Goal: Information Seeking & Learning: Check status

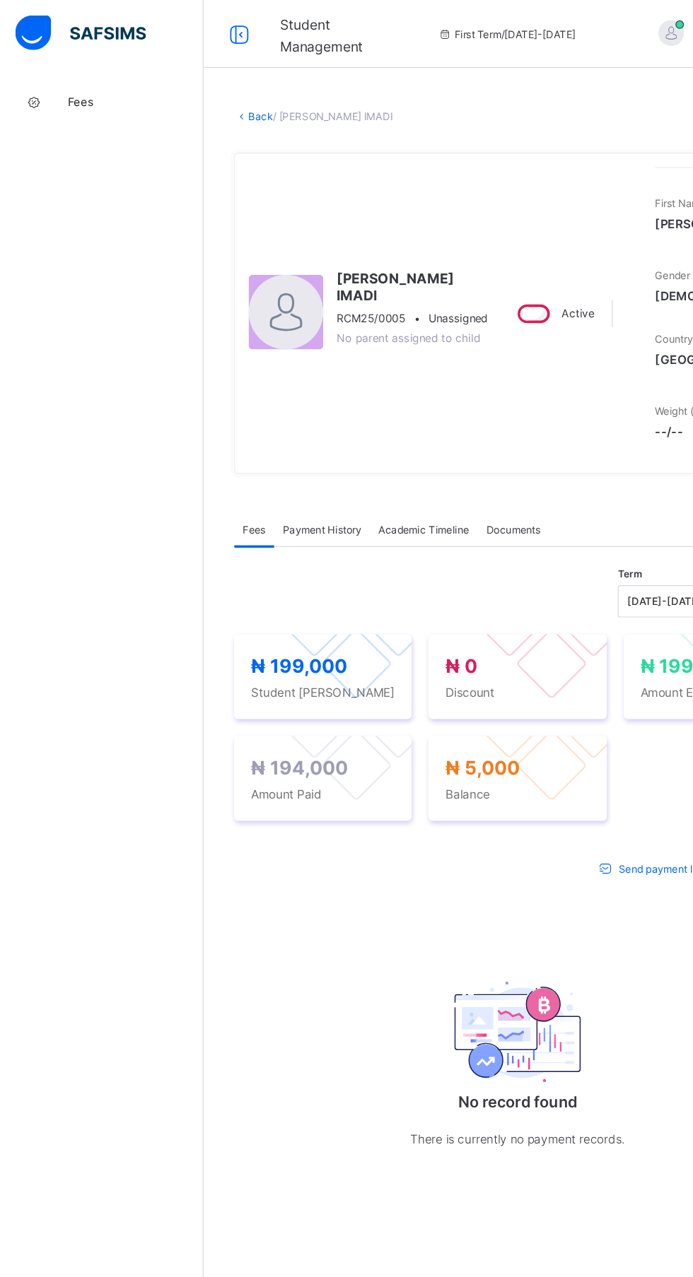
click at [86, 80] on span "Fees" at bounding box center [113, 84] width 113 height 11
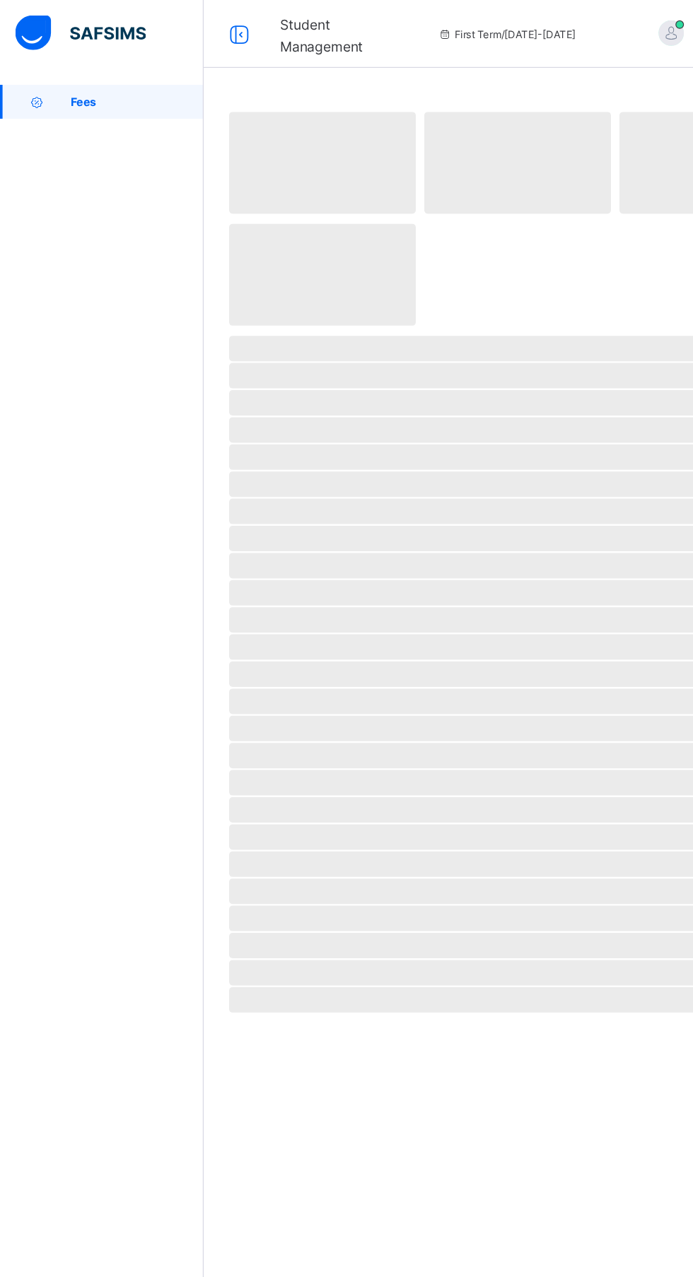
click at [86, 81] on span "Fees" at bounding box center [114, 84] width 111 height 11
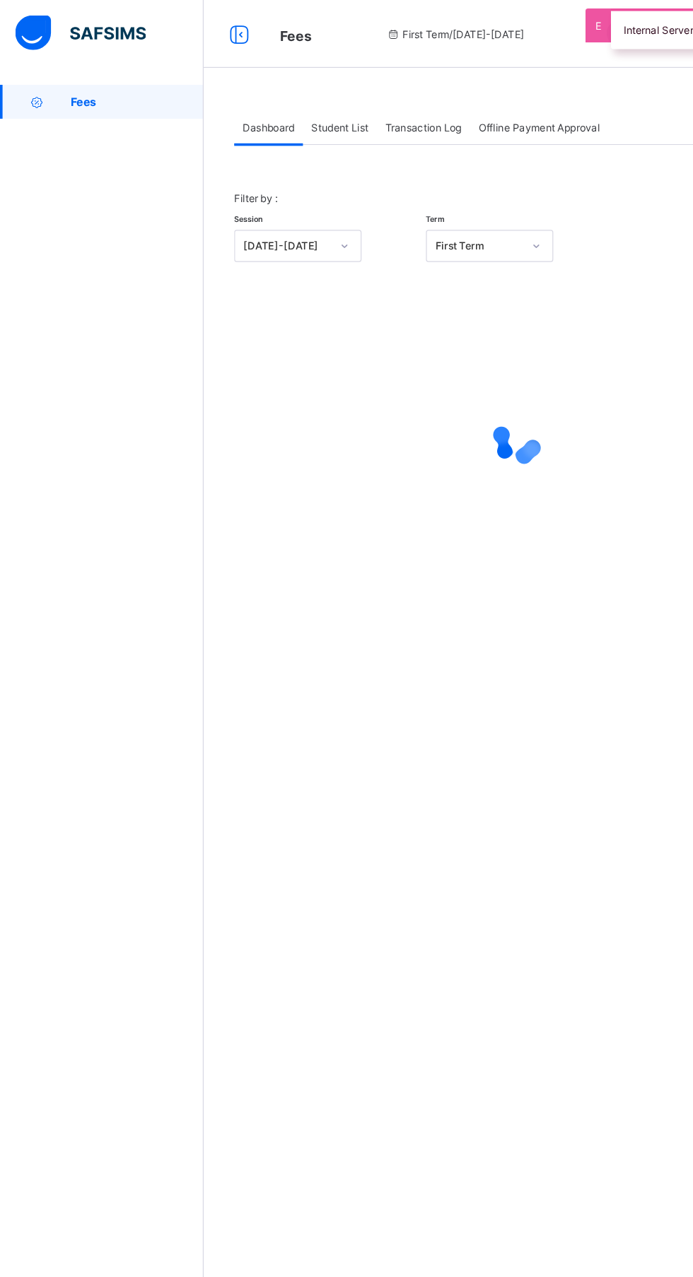
click at [305, 105] on span "Student List" at bounding box center [282, 106] width 47 height 11
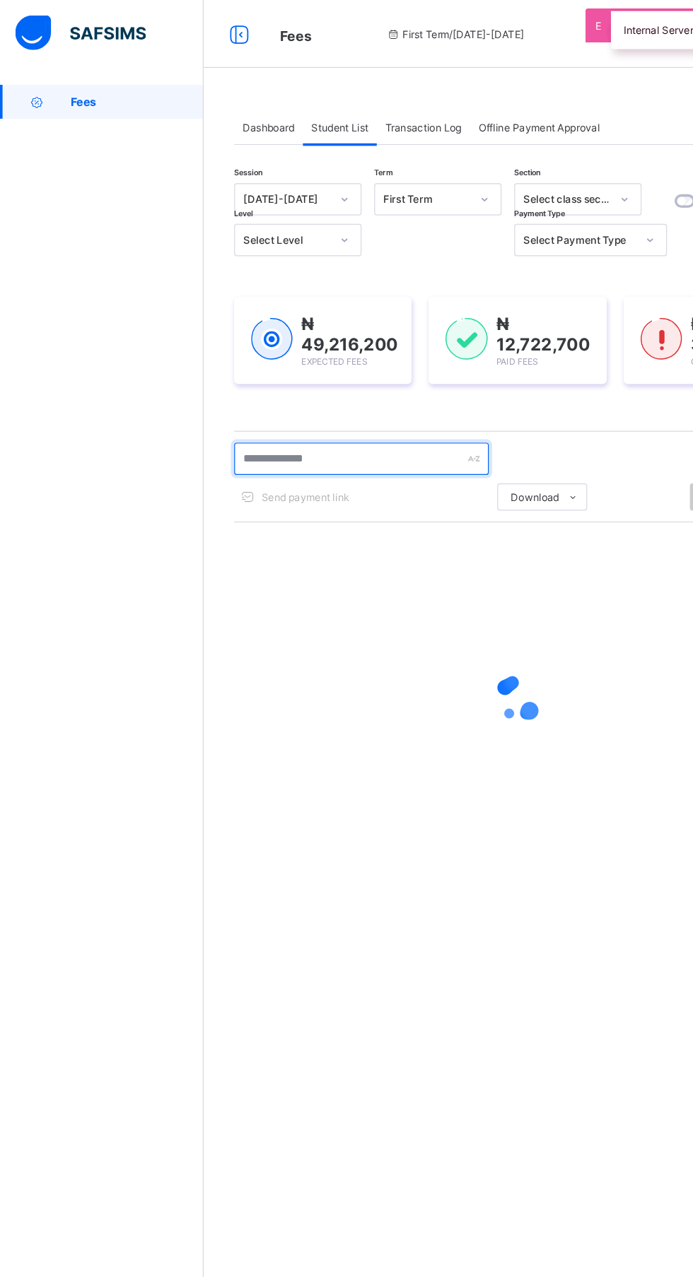
click at [305, 382] on input "text" at bounding box center [301, 382] width 212 height 27
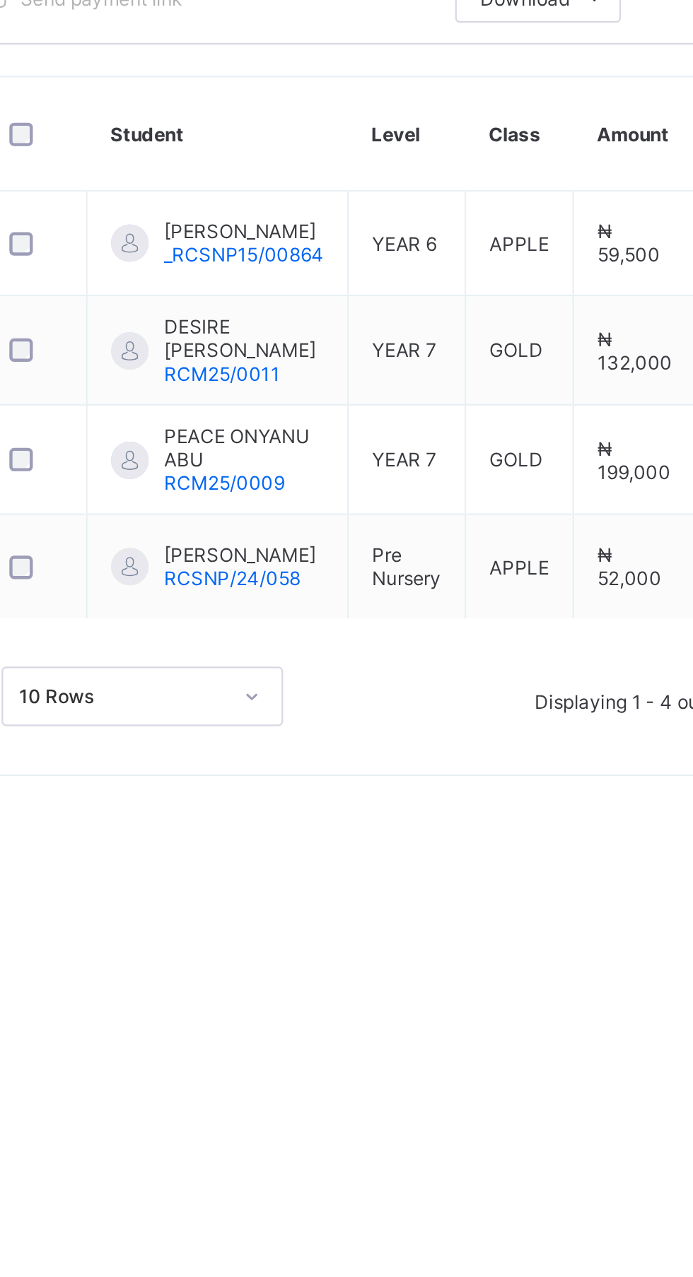
type input "***"
click at [370, 629] on td "YEAR 7" at bounding box center [392, 623] width 53 height 49
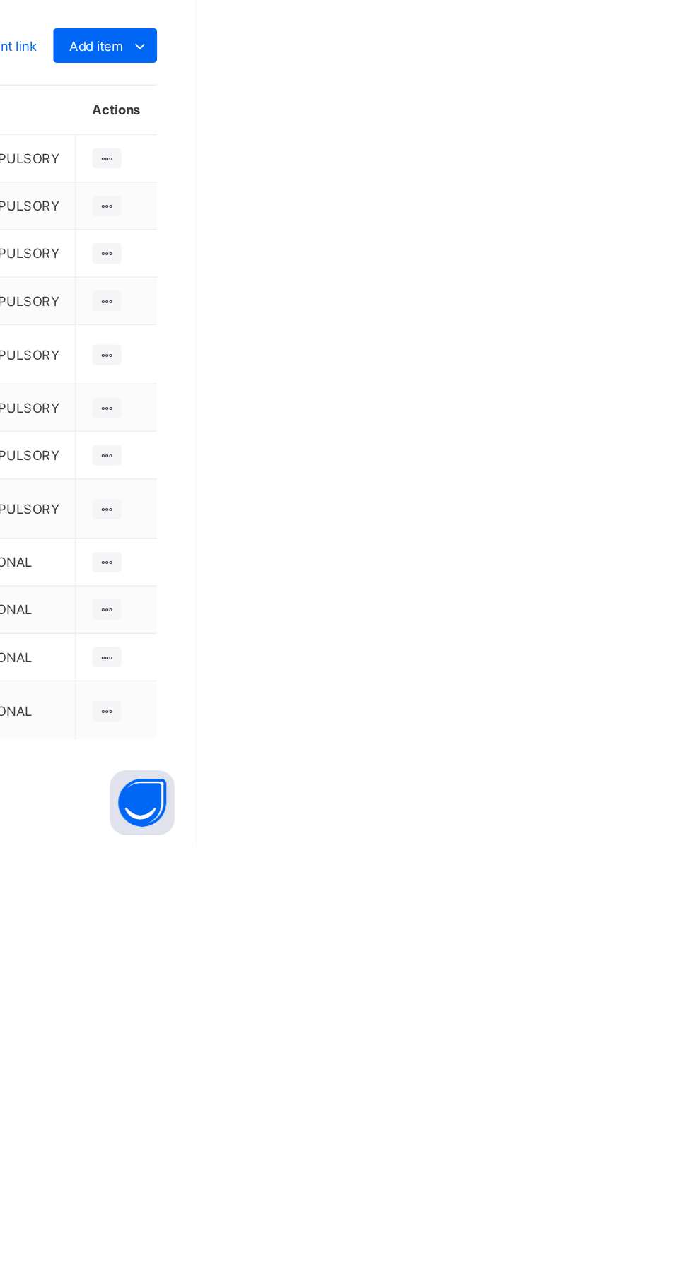
click at [649, 761] on icon at bounding box center [656, 753] width 16 height 14
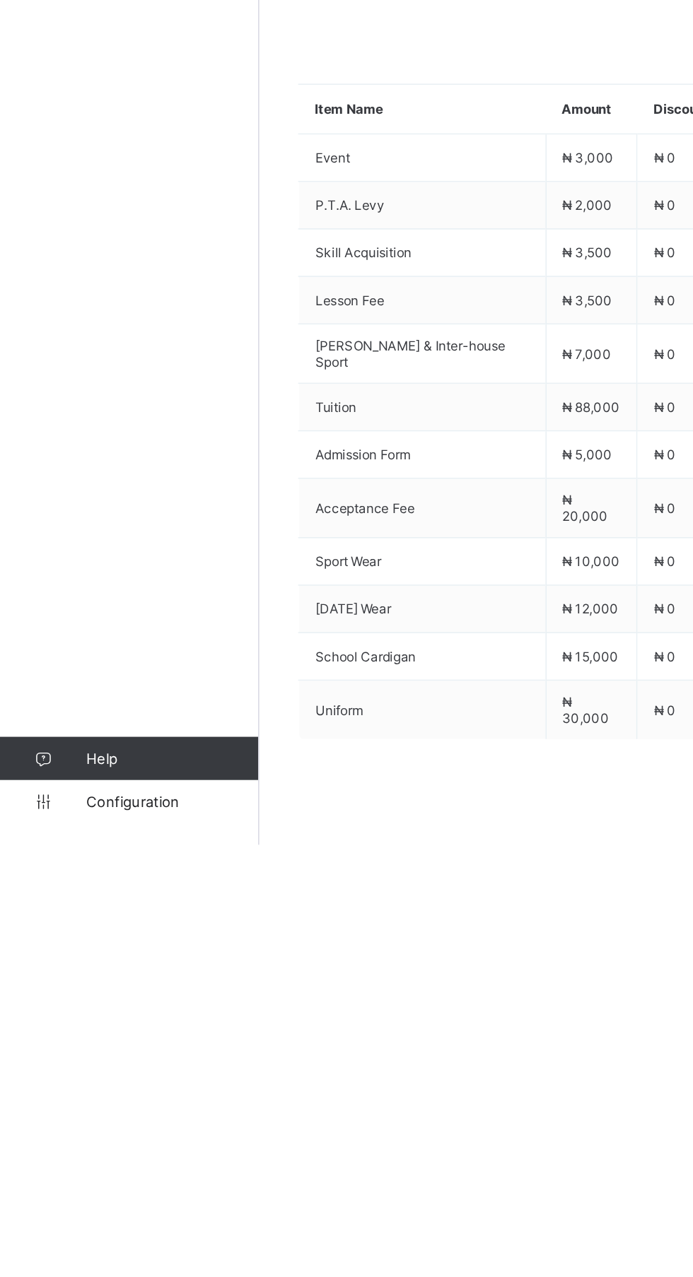
click at [242, 538] on icon at bounding box center [242, 533] width 11 height 9
click at [309, 895] on span "Skill Acquisition" at bounding box center [276, 889] width 140 height 11
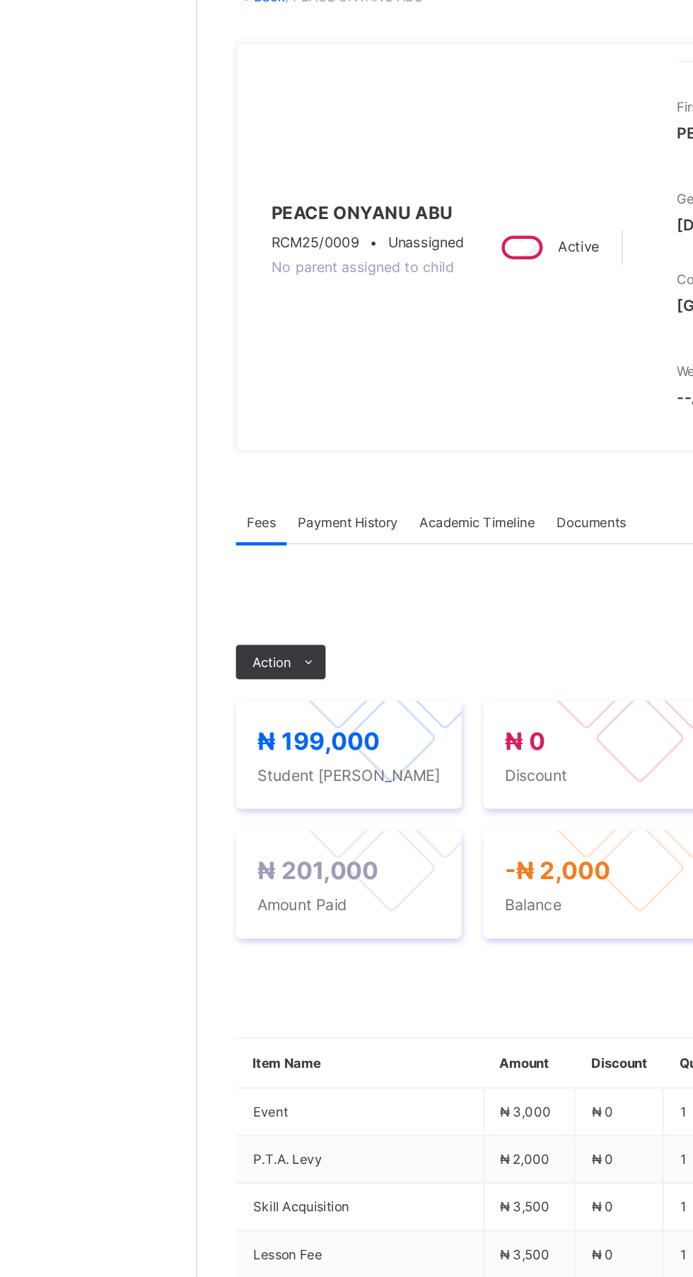
click at [284, 447] on span "Payment History" at bounding box center [268, 441] width 66 height 11
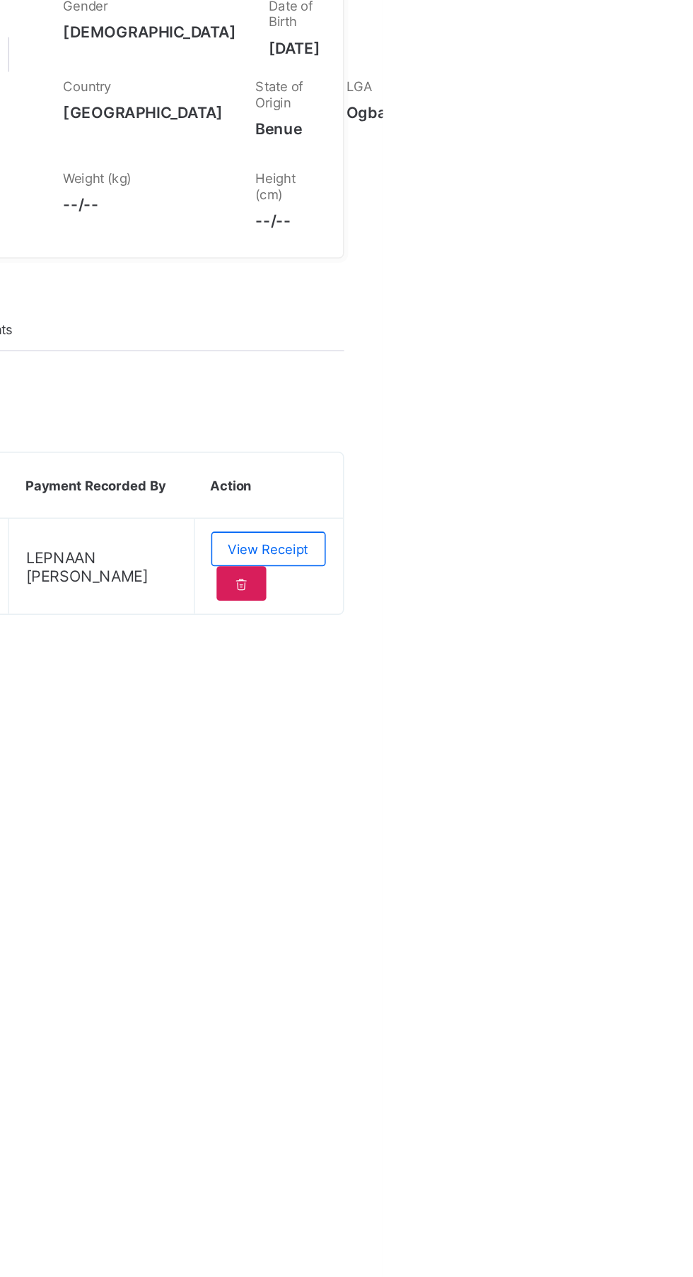
click at [645, 597] on div "View Receipt" at bounding box center [617, 585] width 75 height 23
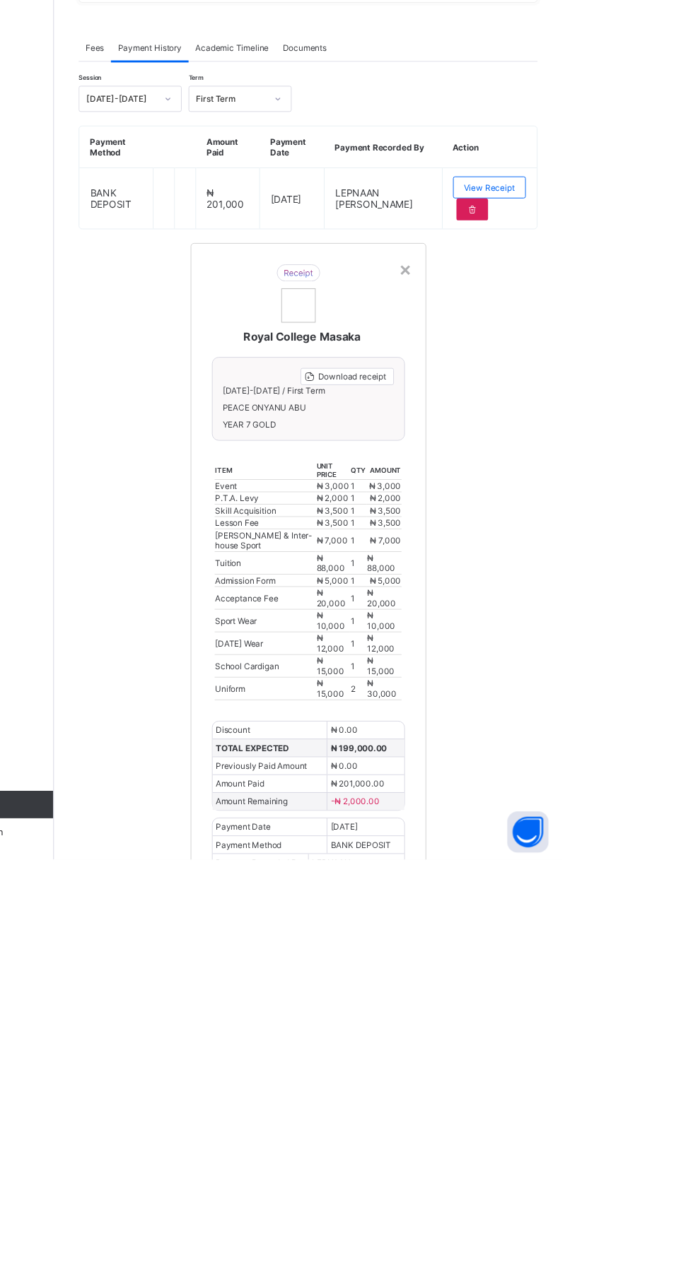
click at [411, 1223] on span "Amount Remaining" at bounding box center [373, 1217] width 74 height 11
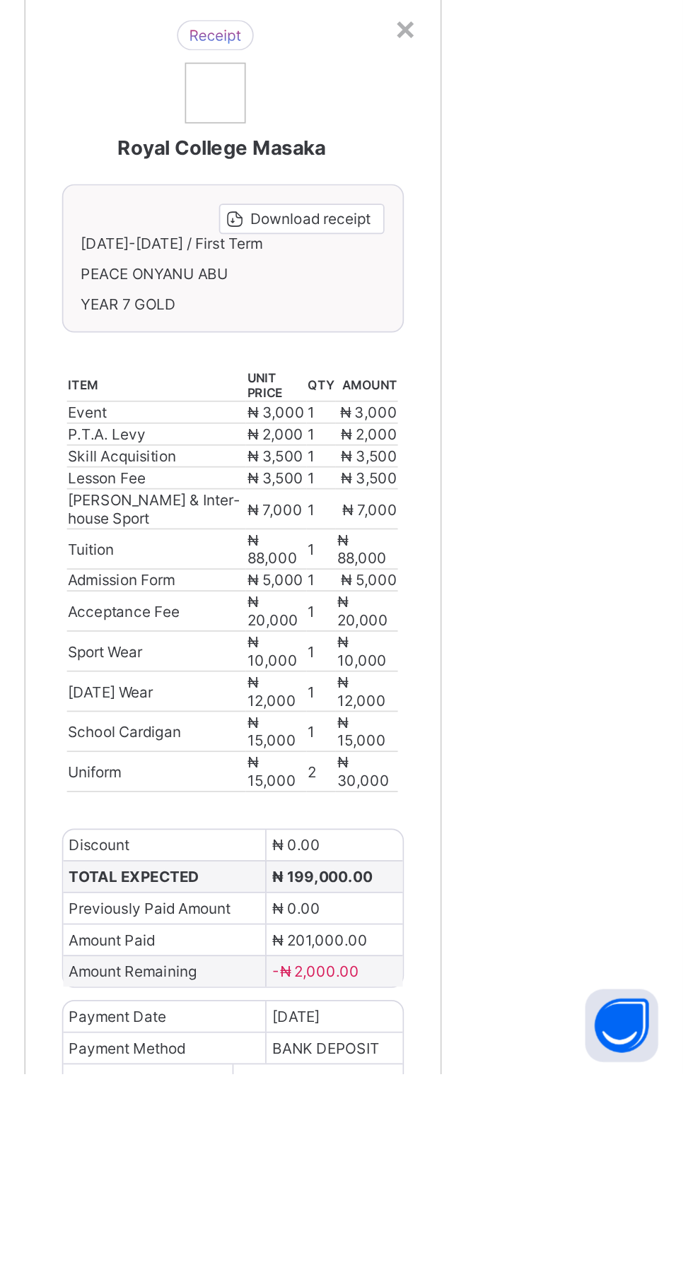
click at [539, 681] on div "×" at bounding box center [531, 669] width 13 height 24
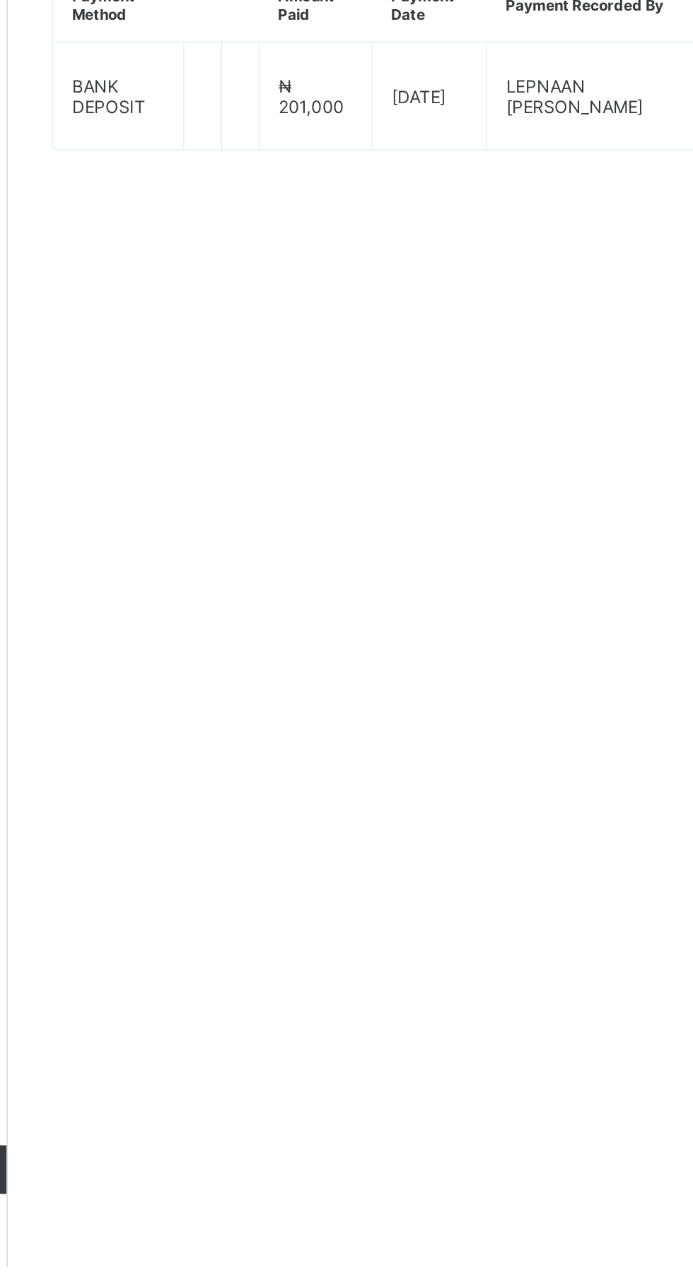
click at [218, 447] on span "Fees" at bounding box center [211, 441] width 19 height 11
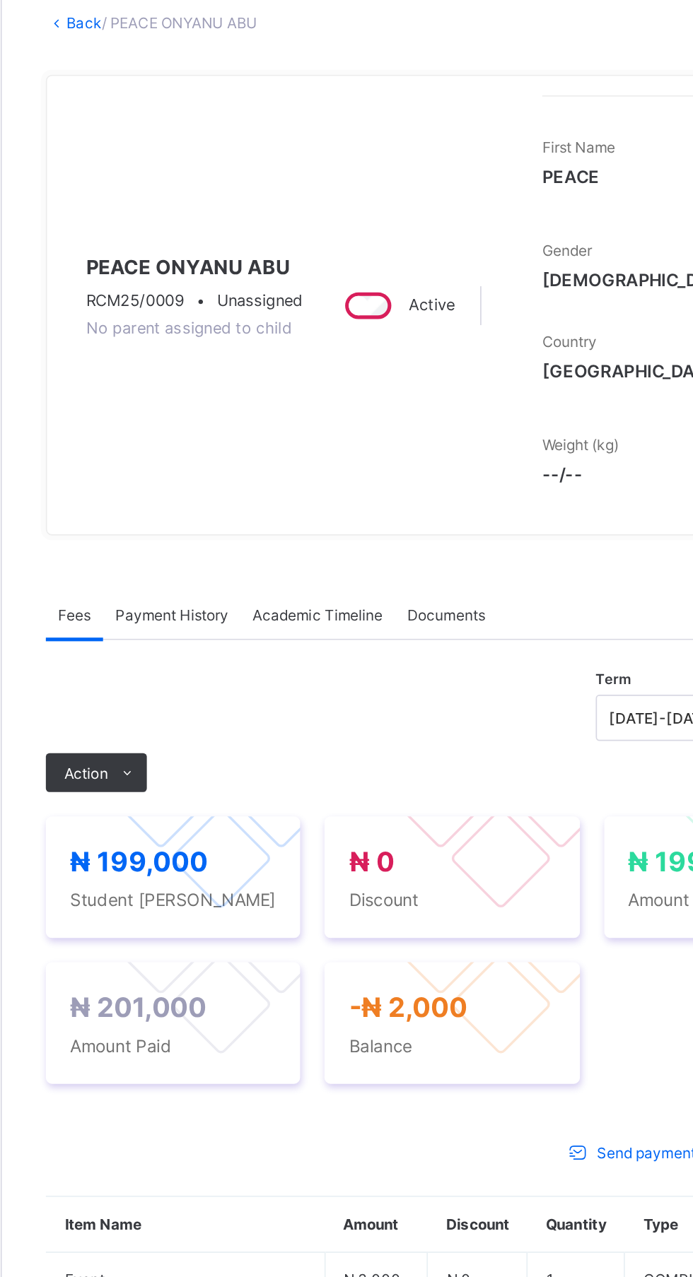
click at [285, 447] on span "Payment History" at bounding box center [268, 441] width 66 height 11
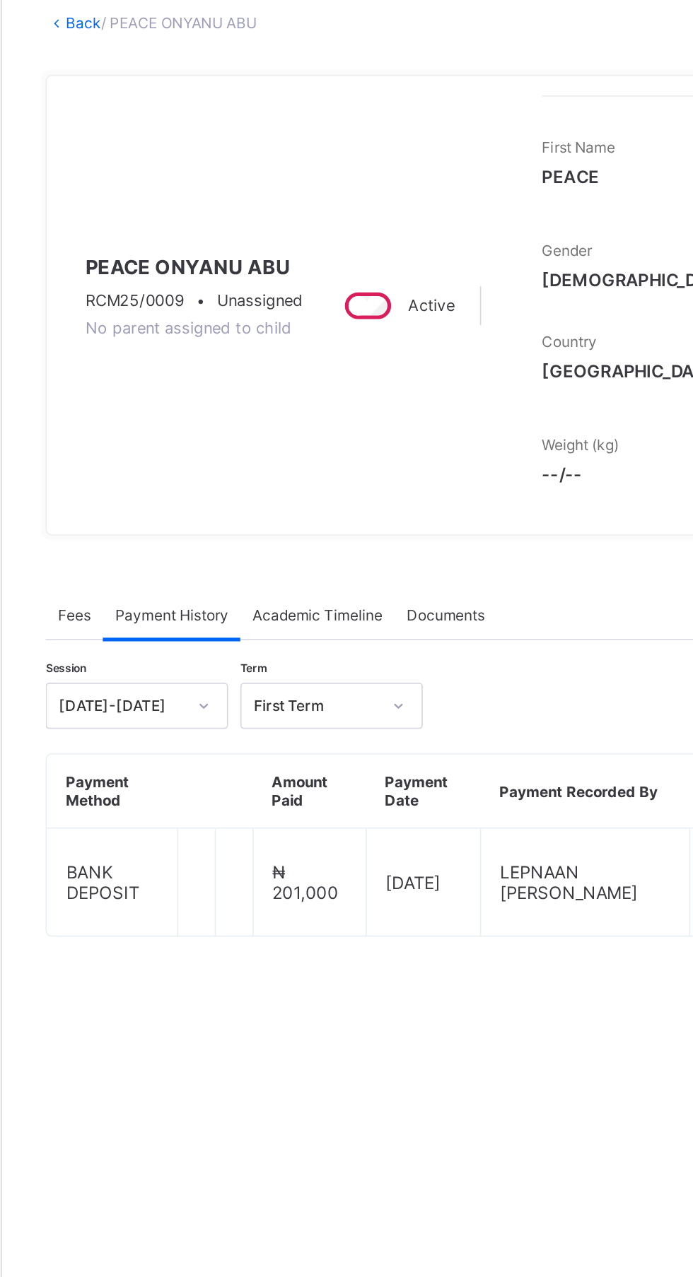
click at [218, 455] on div "Fees" at bounding box center [211, 441] width 33 height 28
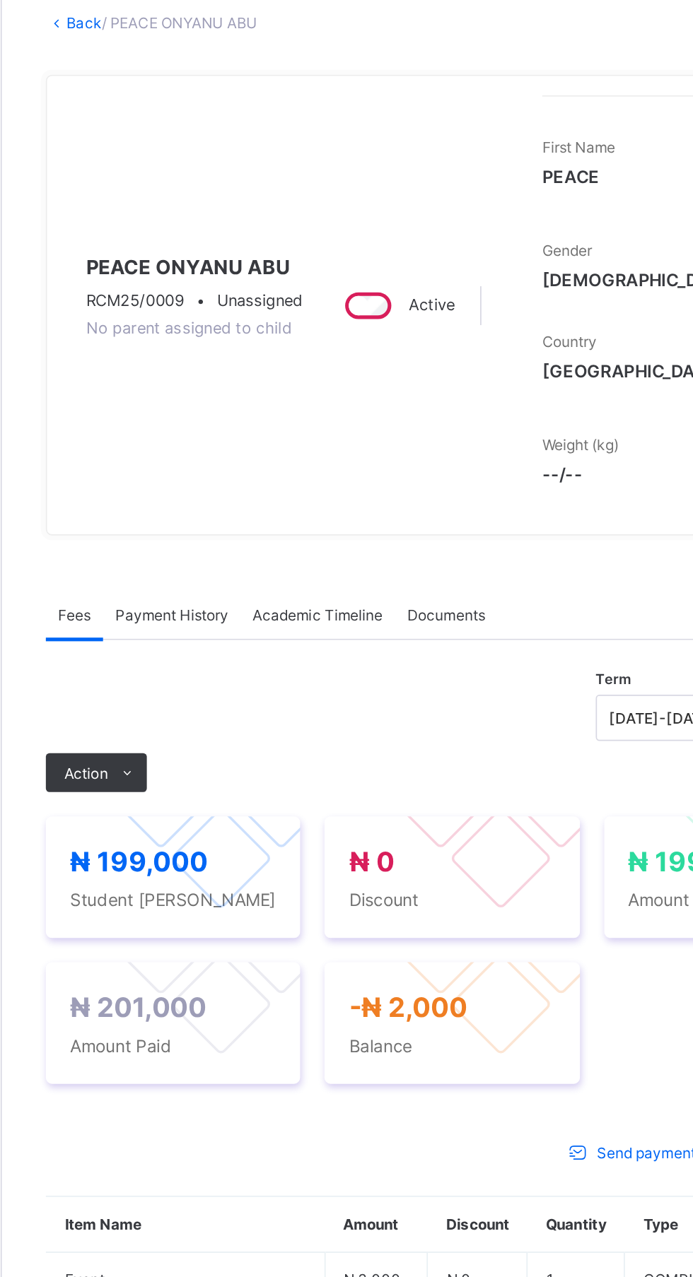
click at [218, 455] on div "Fees" at bounding box center [211, 441] width 33 height 28
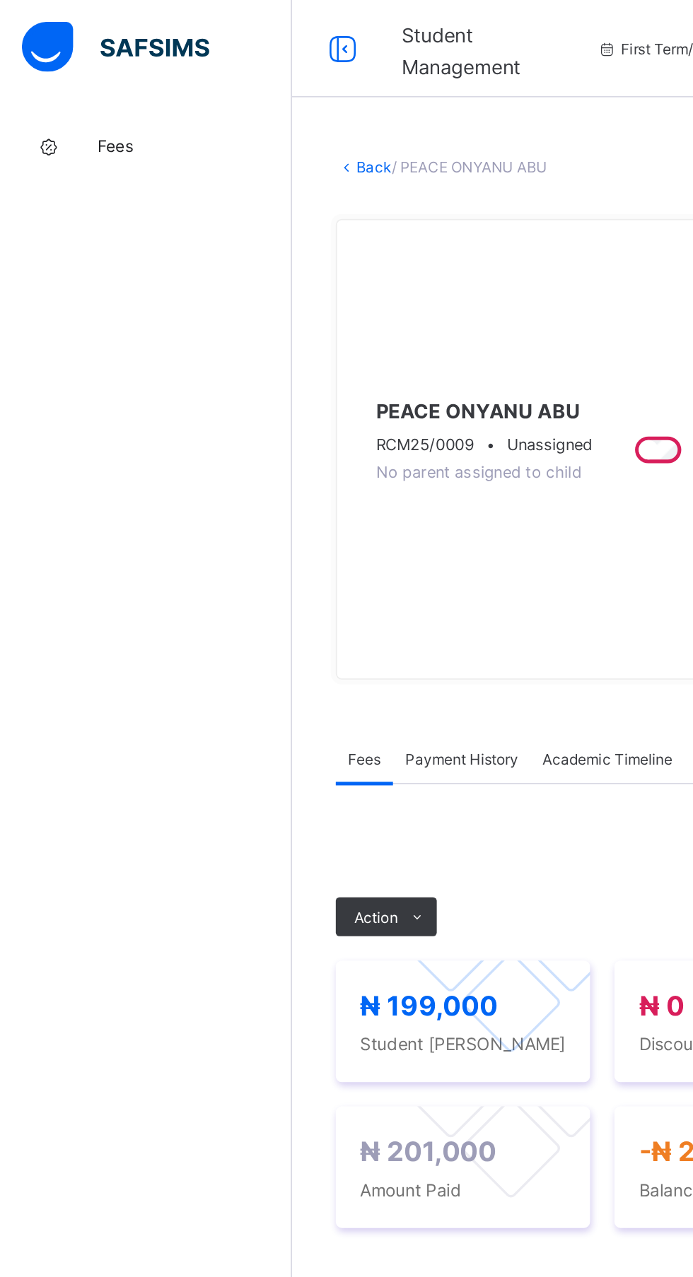
click at [78, 90] on span "Fees" at bounding box center [113, 84] width 113 height 11
click at [88, 87] on span "Fees" at bounding box center [113, 84] width 113 height 11
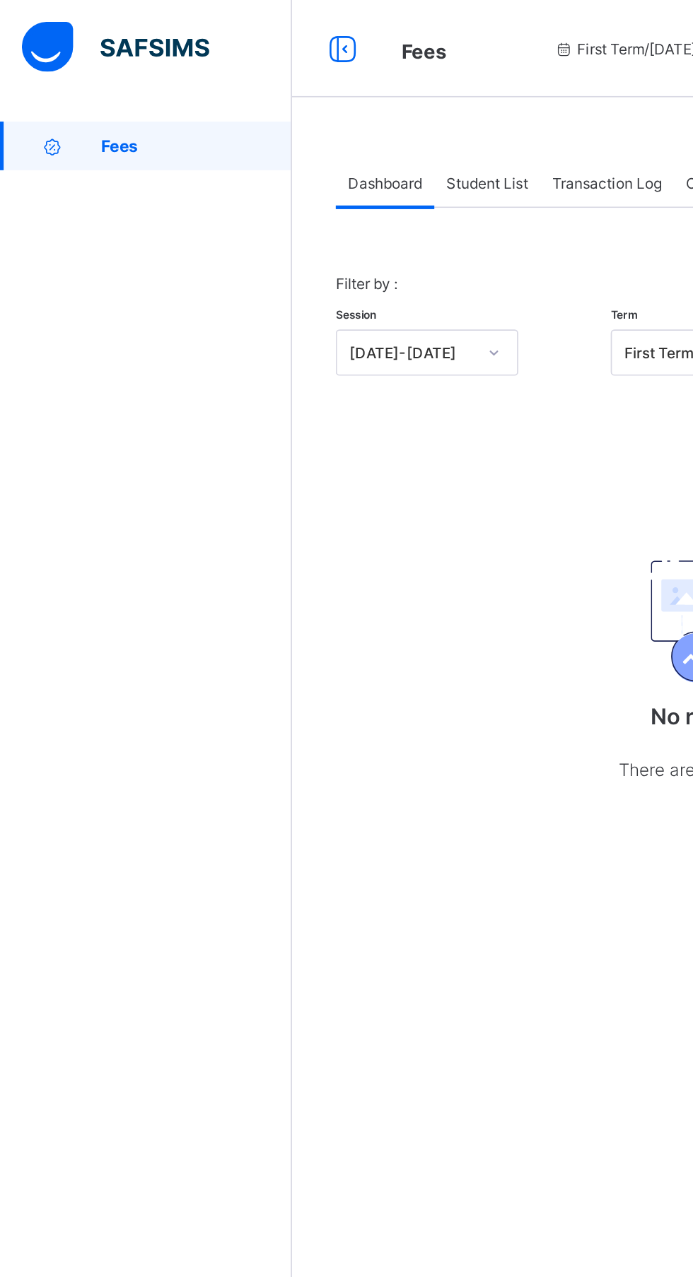
click at [88, 88] on span "Fees" at bounding box center [114, 84] width 111 height 11
click at [73, 83] on span "Fees" at bounding box center [114, 84] width 111 height 11
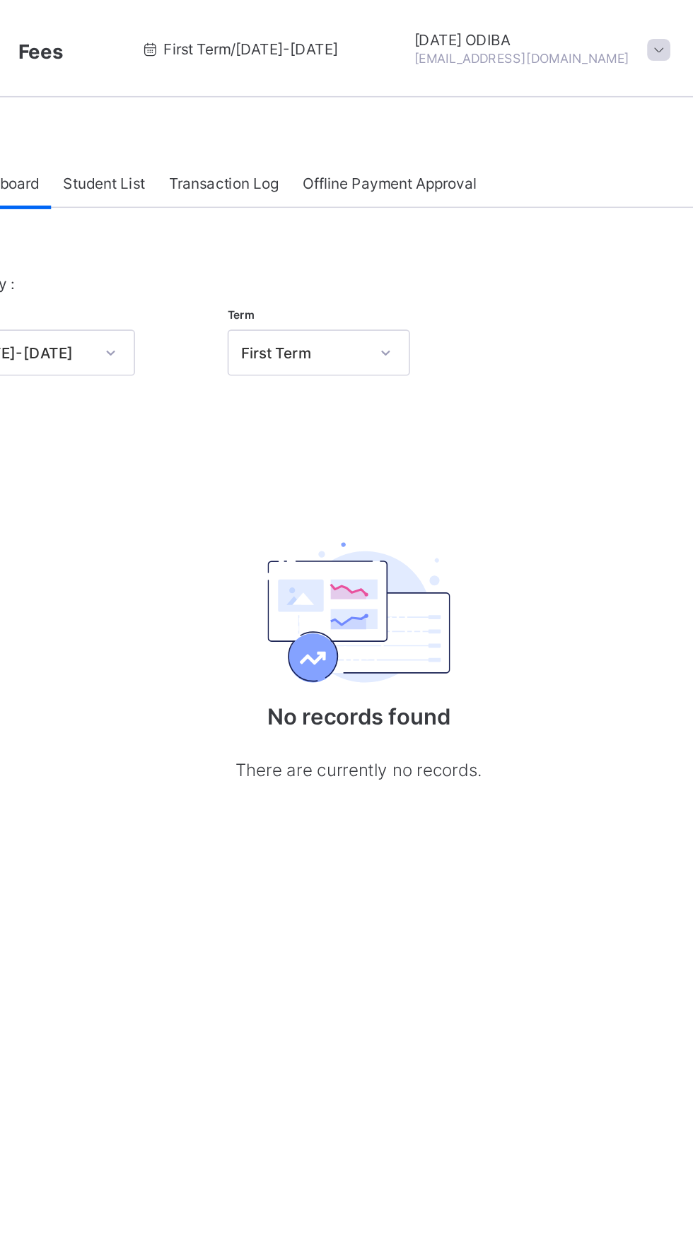
click at [291, 110] on span "Student List" at bounding box center [282, 106] width 47 height 11
click at [286, 120] on div "Student List" at bounding box center [282, 106] width 61 height 28
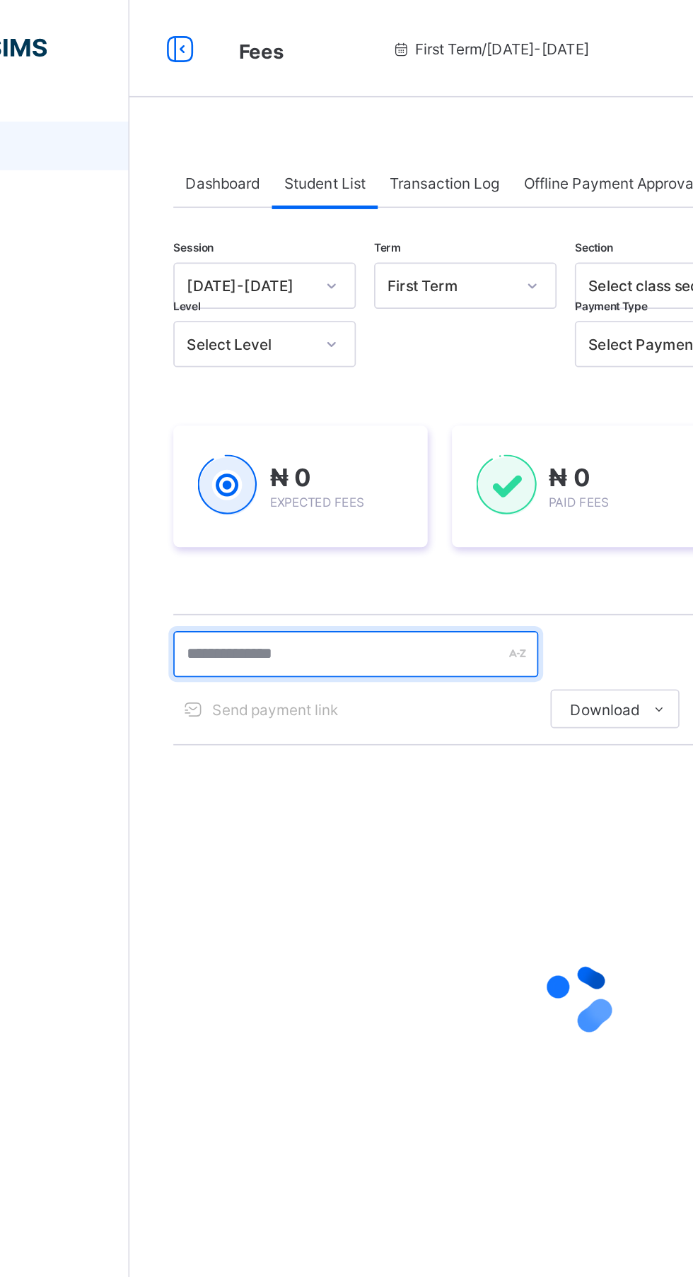
click at [340, 381] on input "text" at bounding box center [301, 380] width 212 height 27
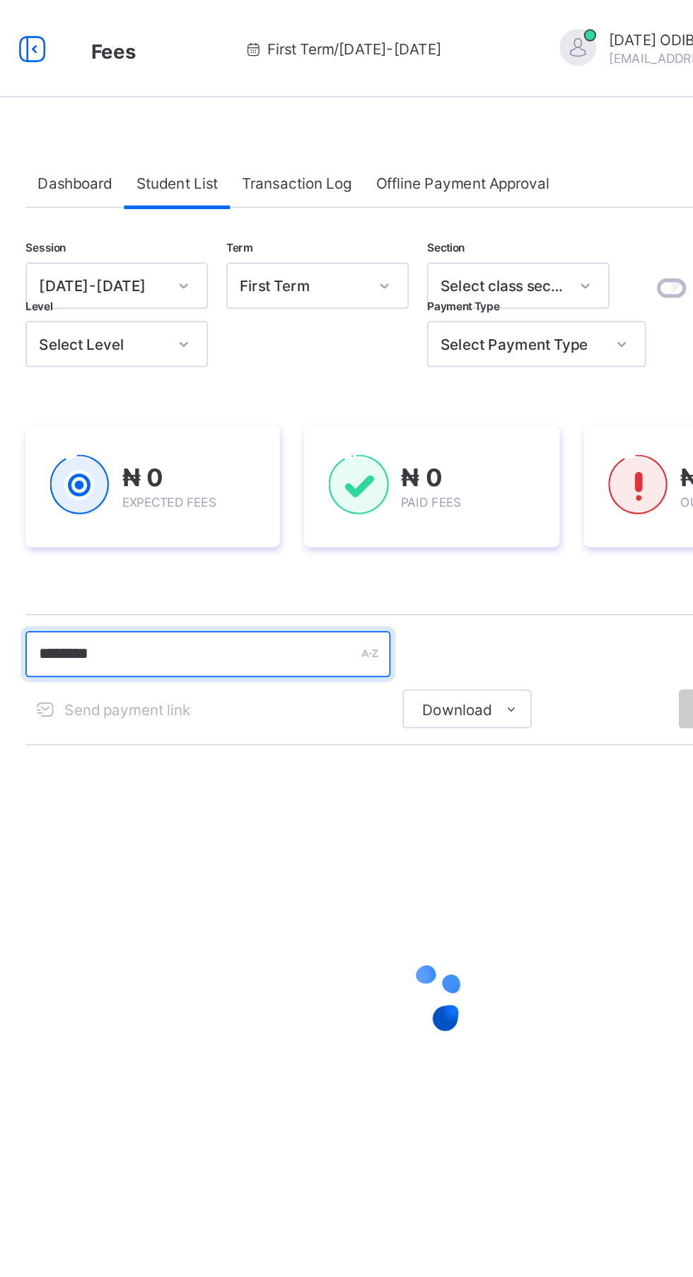
click at [336, 381] on input "********" at bounding box center [301, 380] width 212 height 27
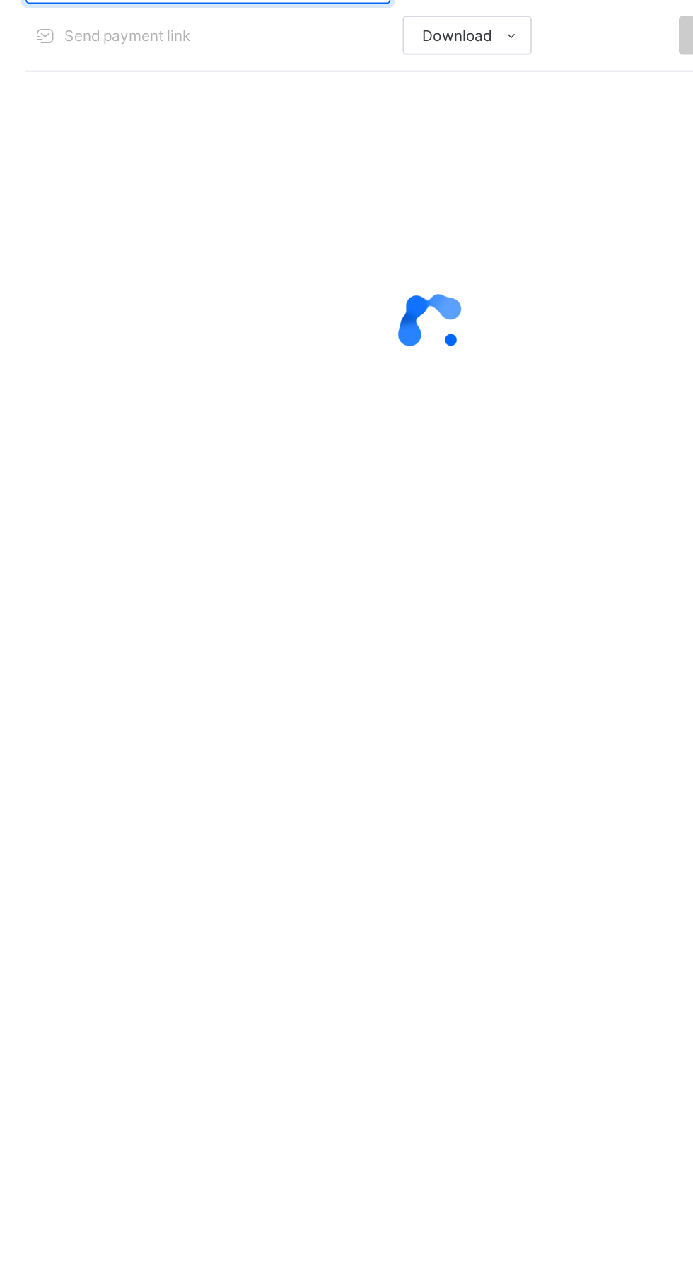
type input "*"
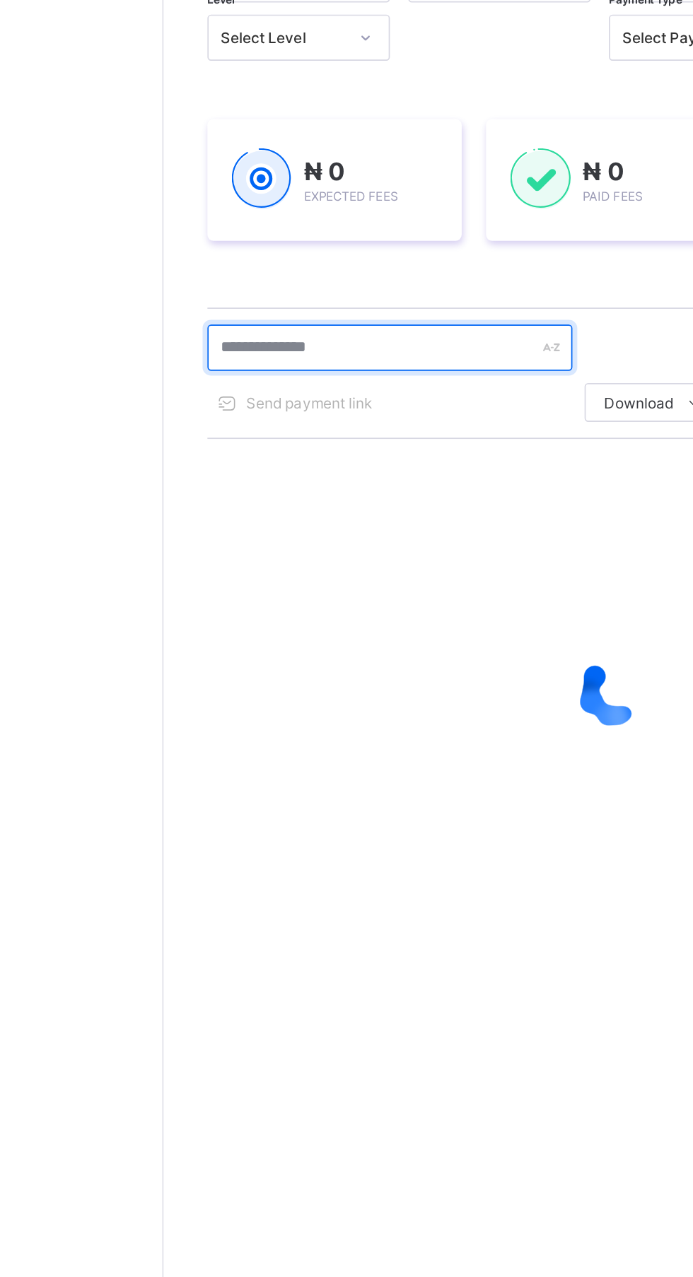
click at [341, 380] on input "text" at bounding box center [301, 380] width 212 height 27
click at [379, 378] on input "******" at bounding box center [301, 380] width 212 height 27
type input "*"
